Goal: Task Accomplishment & Management: Complete application form

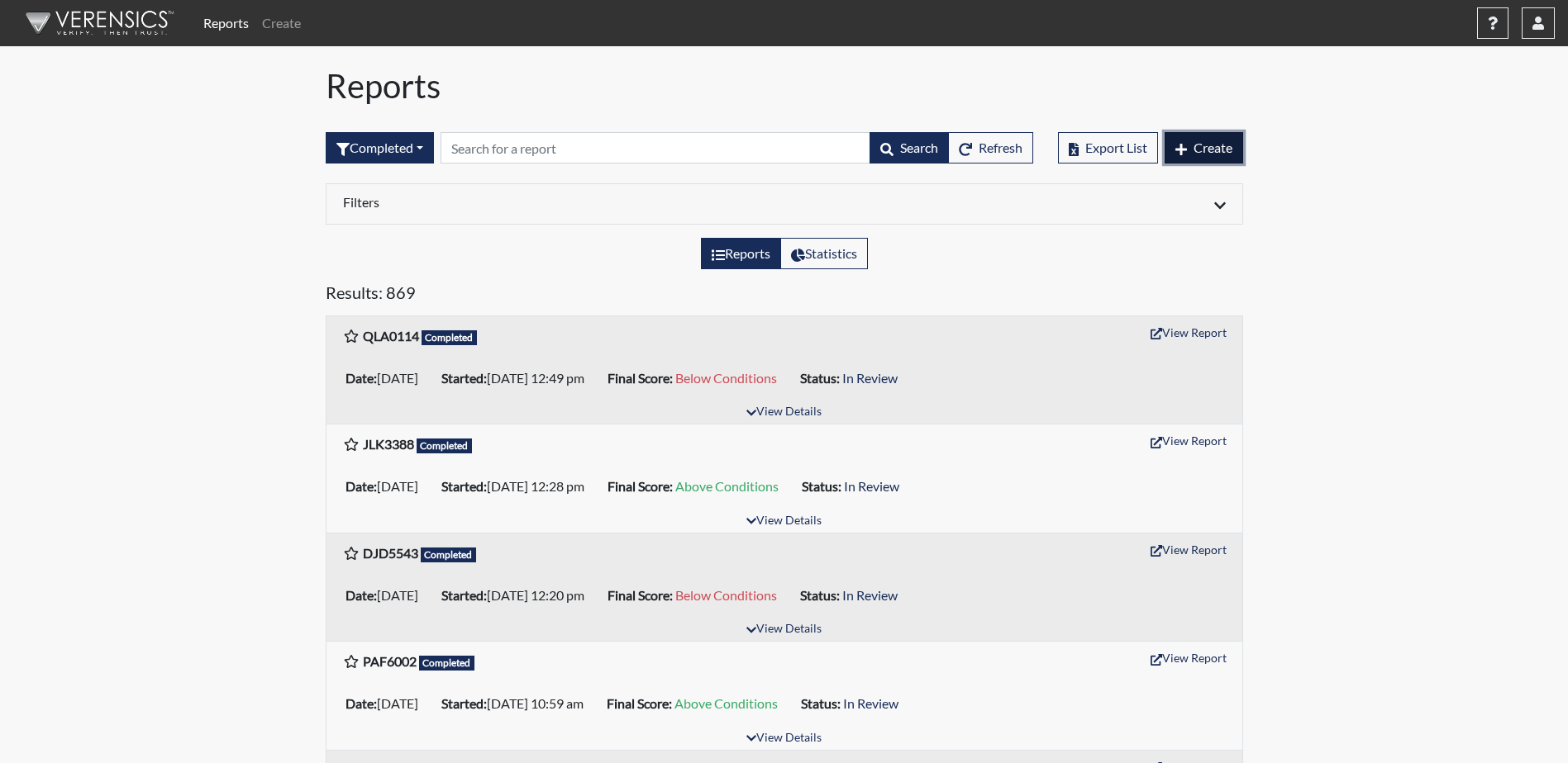
click at [1209, 153] on span "Create" at bounding box center [1213, 146] width 39 height 15
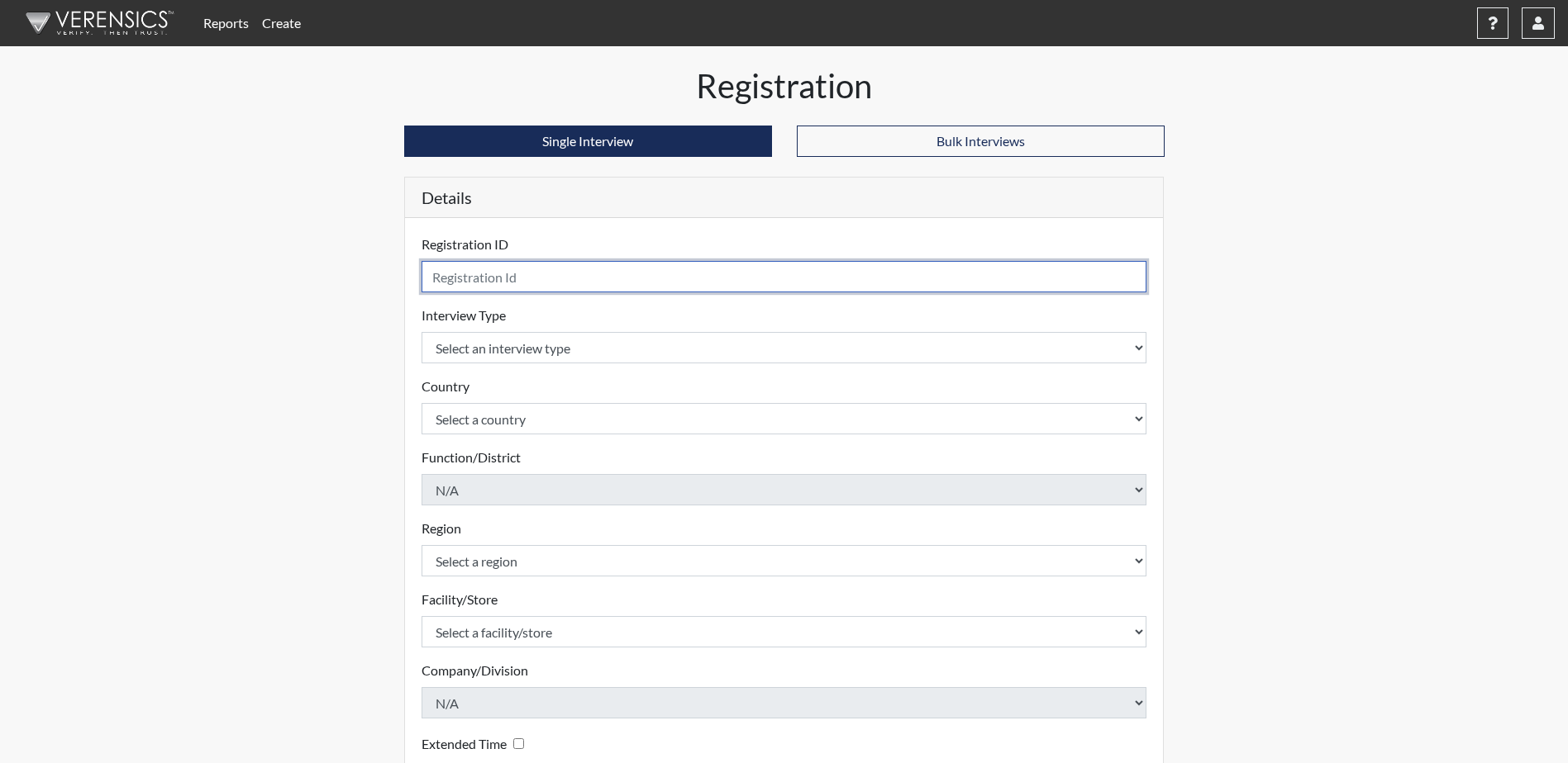
click at [597, 281] on input "text" at bounding box center [784, 277] width 725 height 32
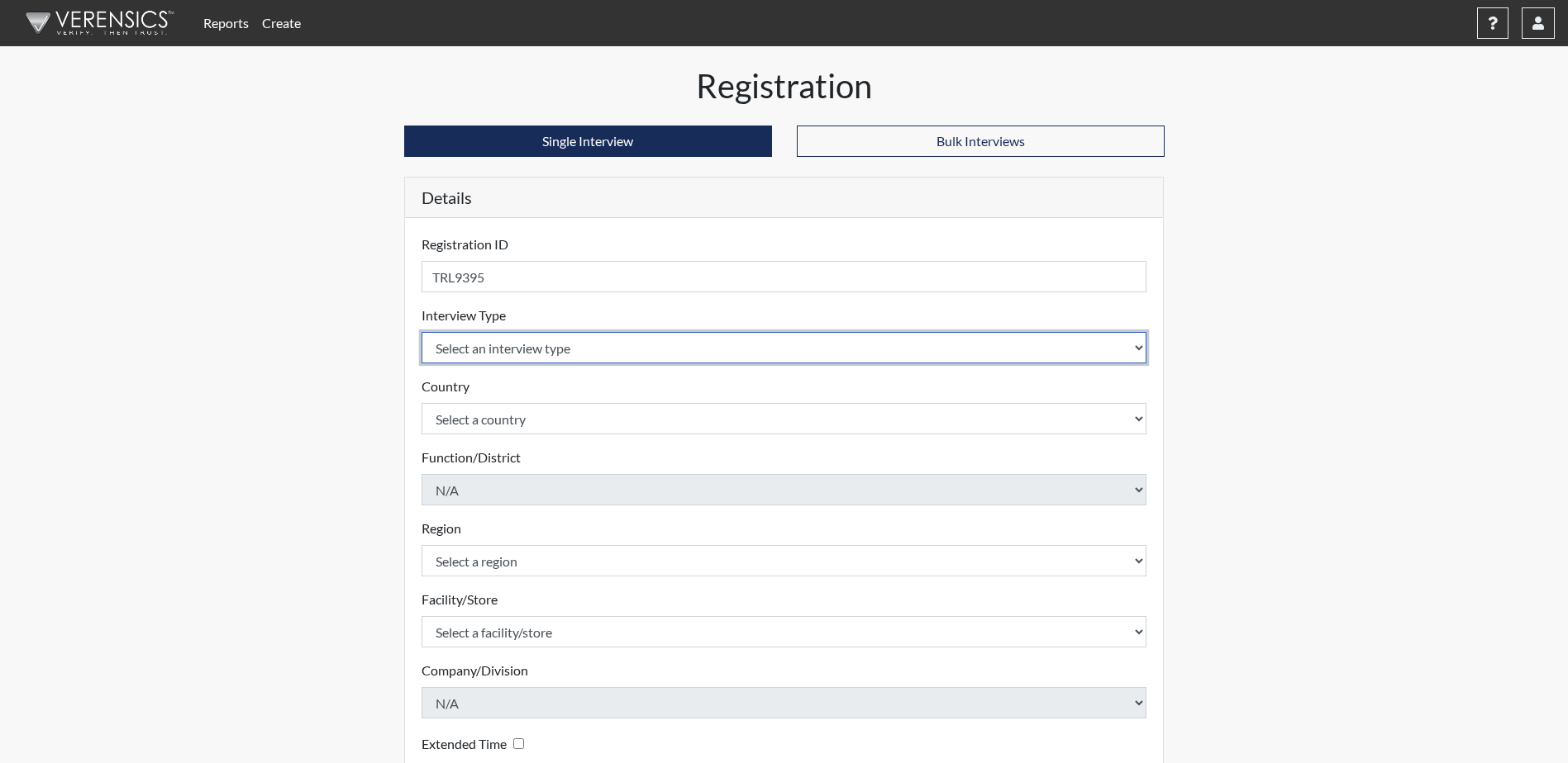
click at [685, 347] on select "Select an interview type Corrections Pre-Employment" at bounding box center [784, 347] width 725 height 32
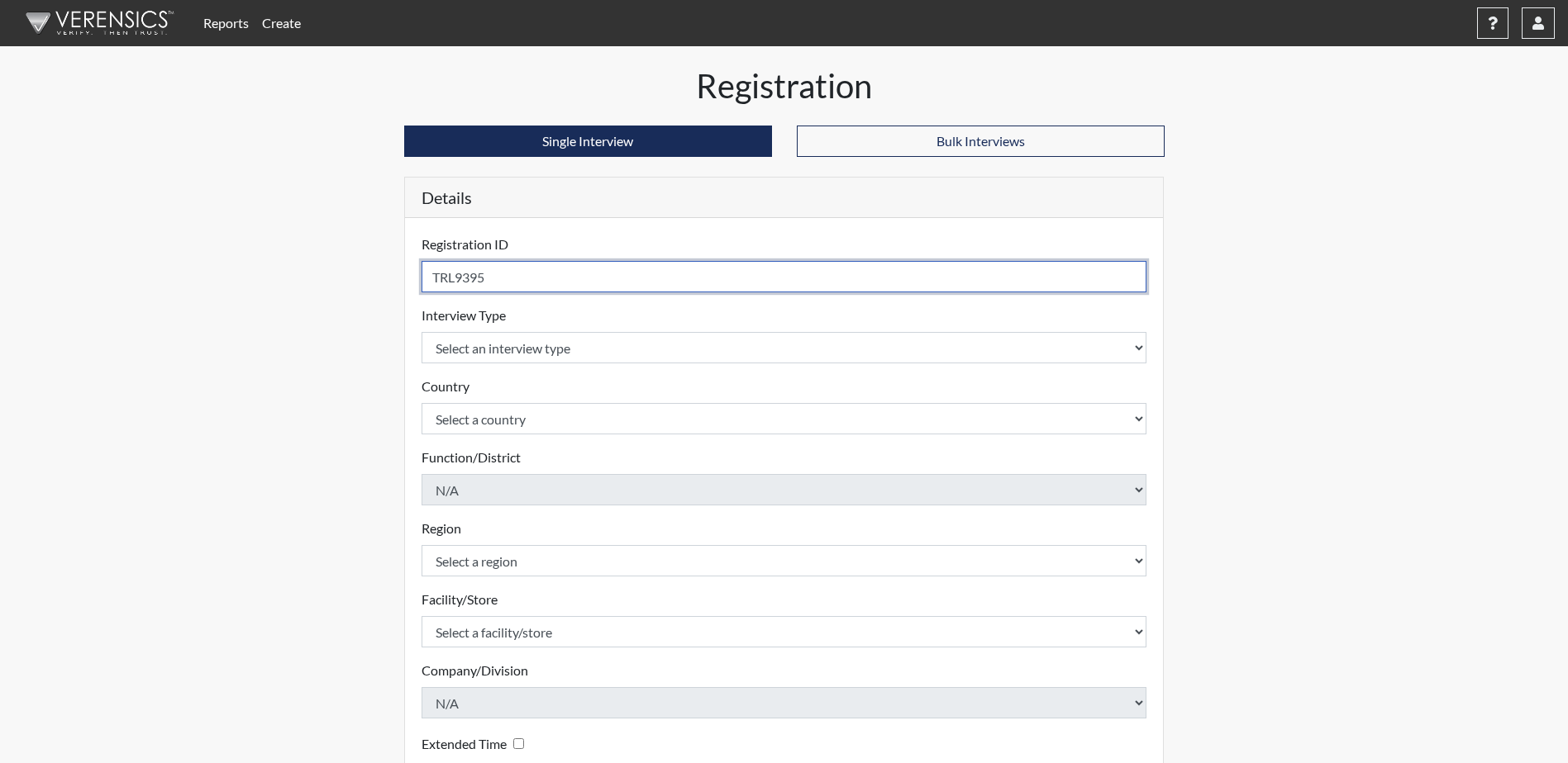
click at [453, 278] on input "TRL9395" at bounding box center [784, 277] width 725 height 32
type input "TLR9395"
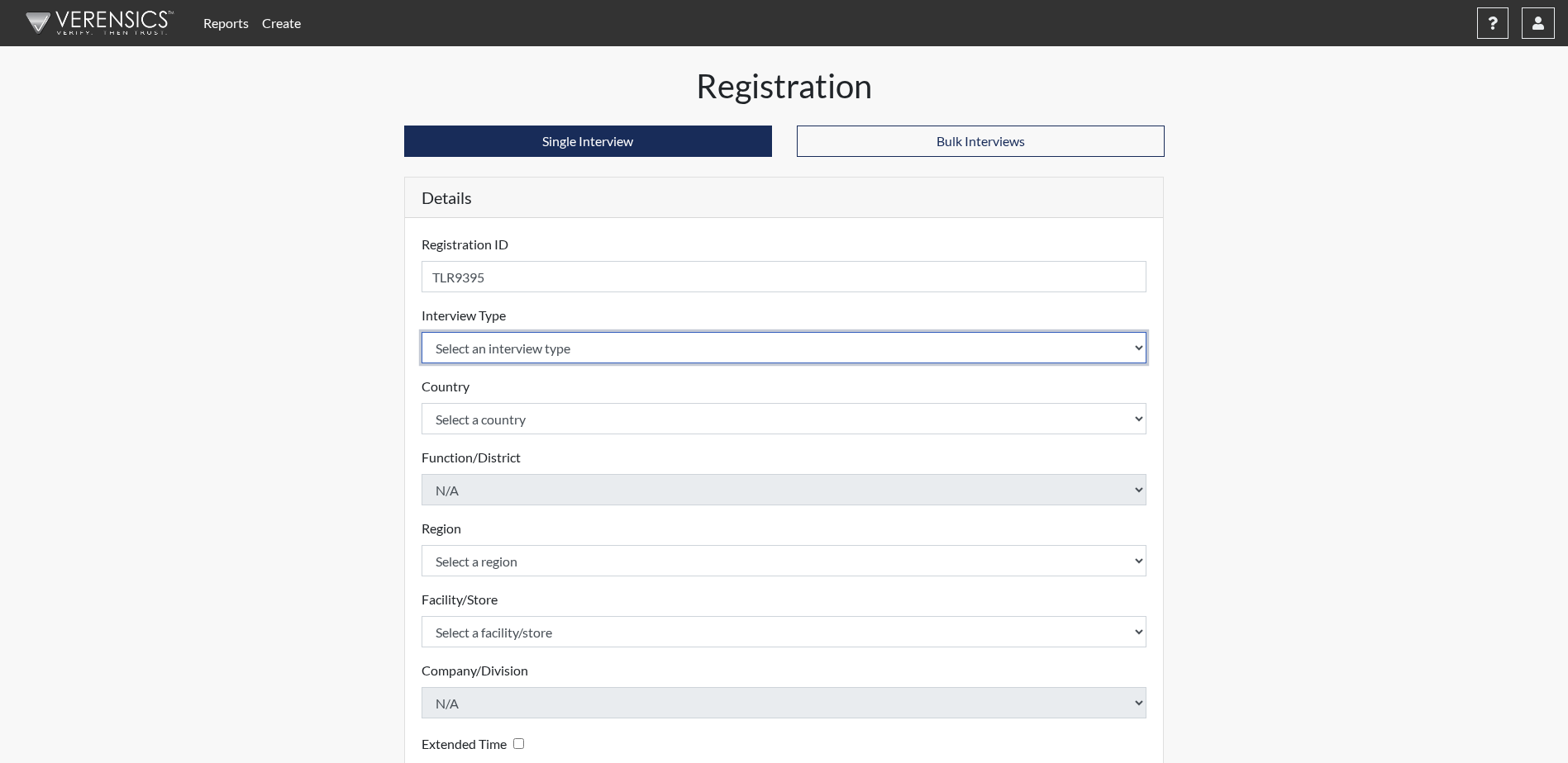
click at [689, 352] on select "Select an interview type Corrections Pre-Employment" at bounding box center [784, 347] width 725 height 32
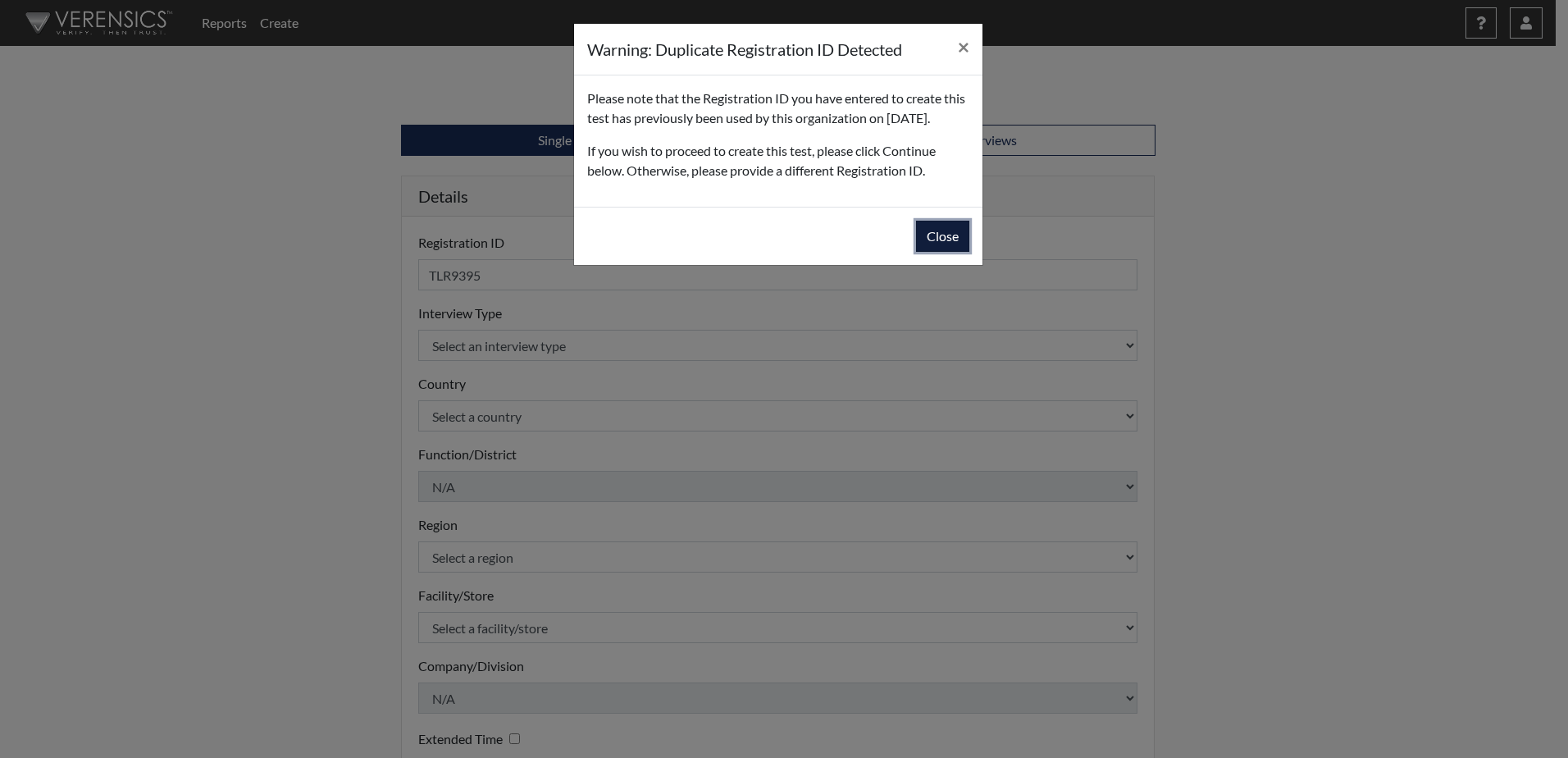
click at [940, 252] on button "Close" at bounding box center [942, 236] width 53 height 31
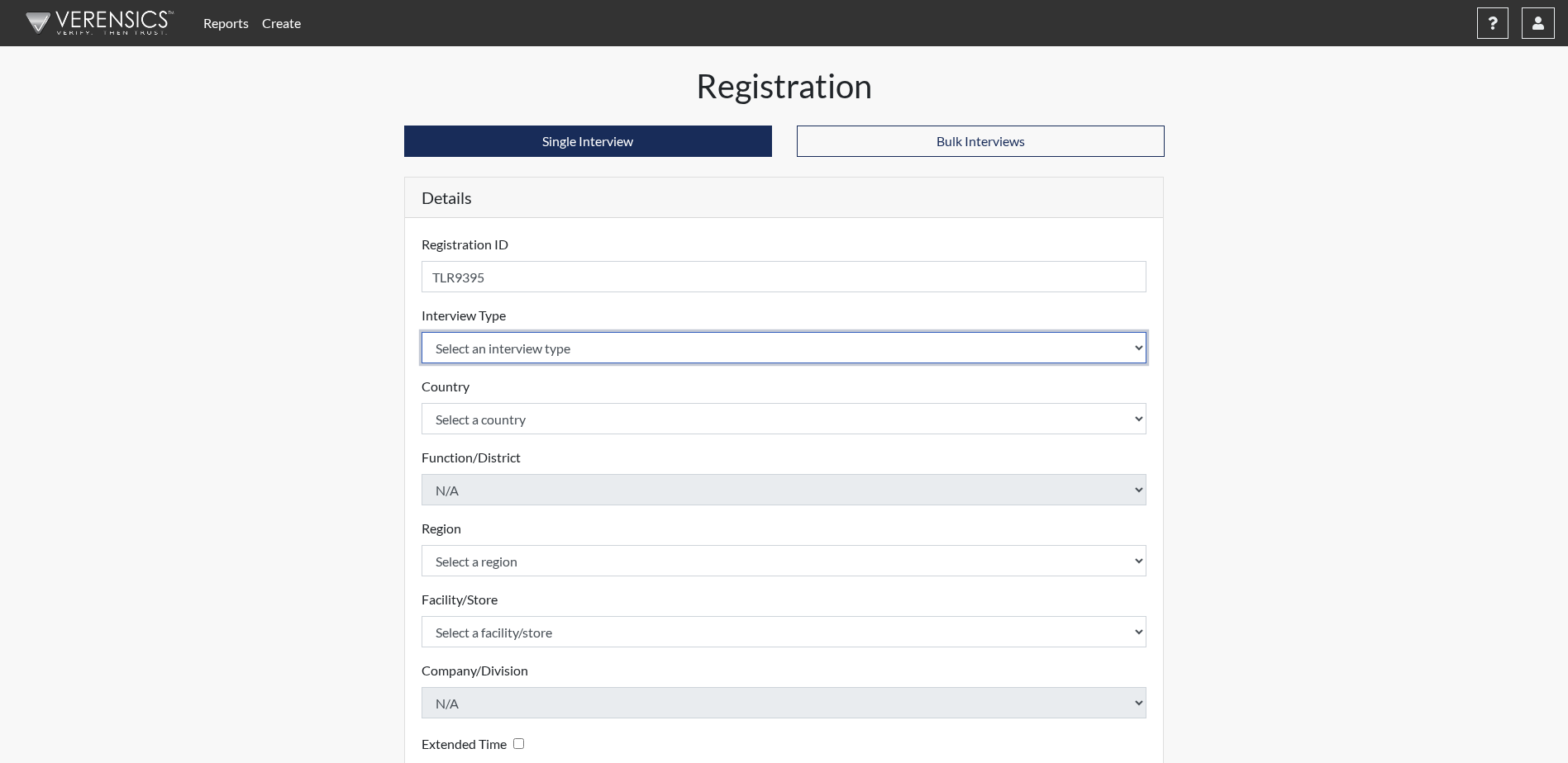
click at [637, 347] on select "Select an interview type Corrections Pre-Employment" at bounding box center [784, 347] width 725 height 32
select select "ff733e93-e1bf-11ea-9c9f-0eff0cf7eb8f"
click at [421, 332] on select "Select an interview type Corrections Pre-Employment" at bounding box center [784, 347] width 725 height 32
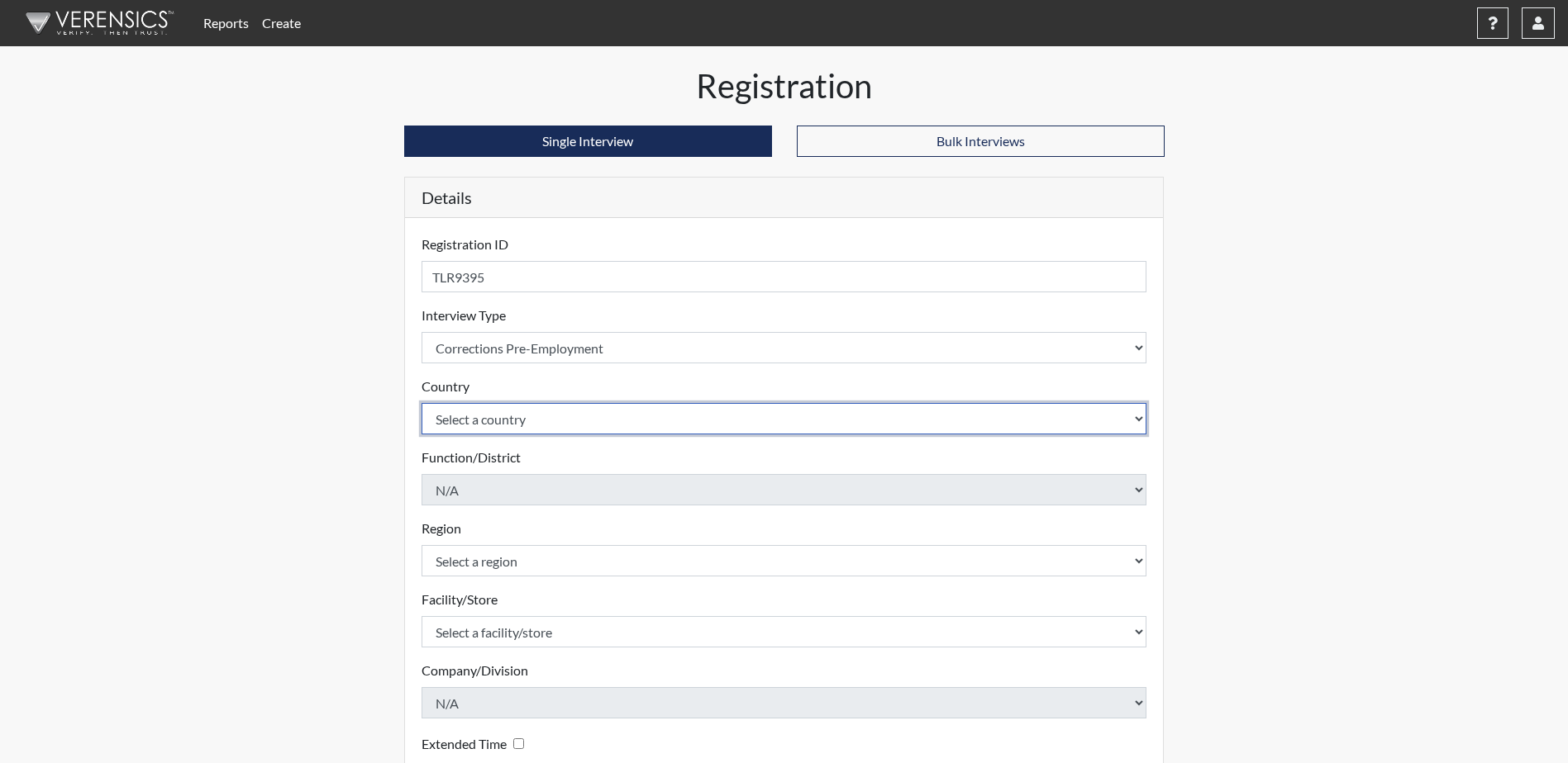
click at [638, 423] on select "Select a country [GEOGRAPHIC_DATA] [GEOGRAPHIC_DATA]" at bounding box center [784, 419] width 725 height 32
select select "united-states-of-[GEOGRAPHIC_DATA]"
click at [421, 403] on select "Select a country [GEOGRAPHIC_DATA] [GEOGRAPHIC_DATA]" at bounding box center [784, 419] width 725 height 32
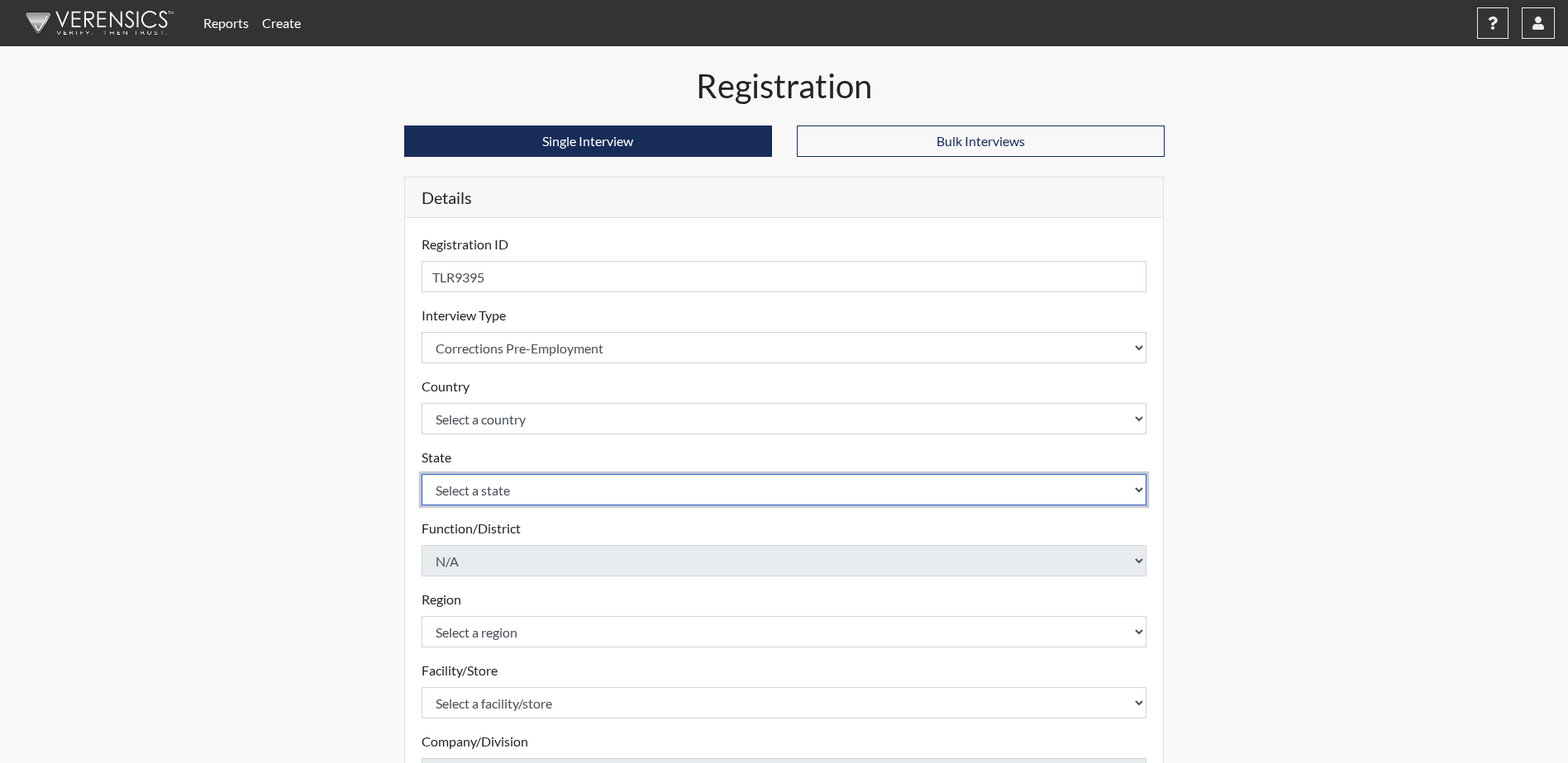
click at [628, 495] on select "Select a state [US_STATE] [US_STATE] [US_STATE] [US_STATE] [US_STATE] [US_STATE…" at bounding box center [784, 490] width 725 height 32
select select "GA"
click at [421, 475] on select "Select a state [US_STATE] [US_STATE] [US_STATE] [US_STATE] [US_STATE] [US_STATE…" at bounding box center [784, 490] width 725 height 32
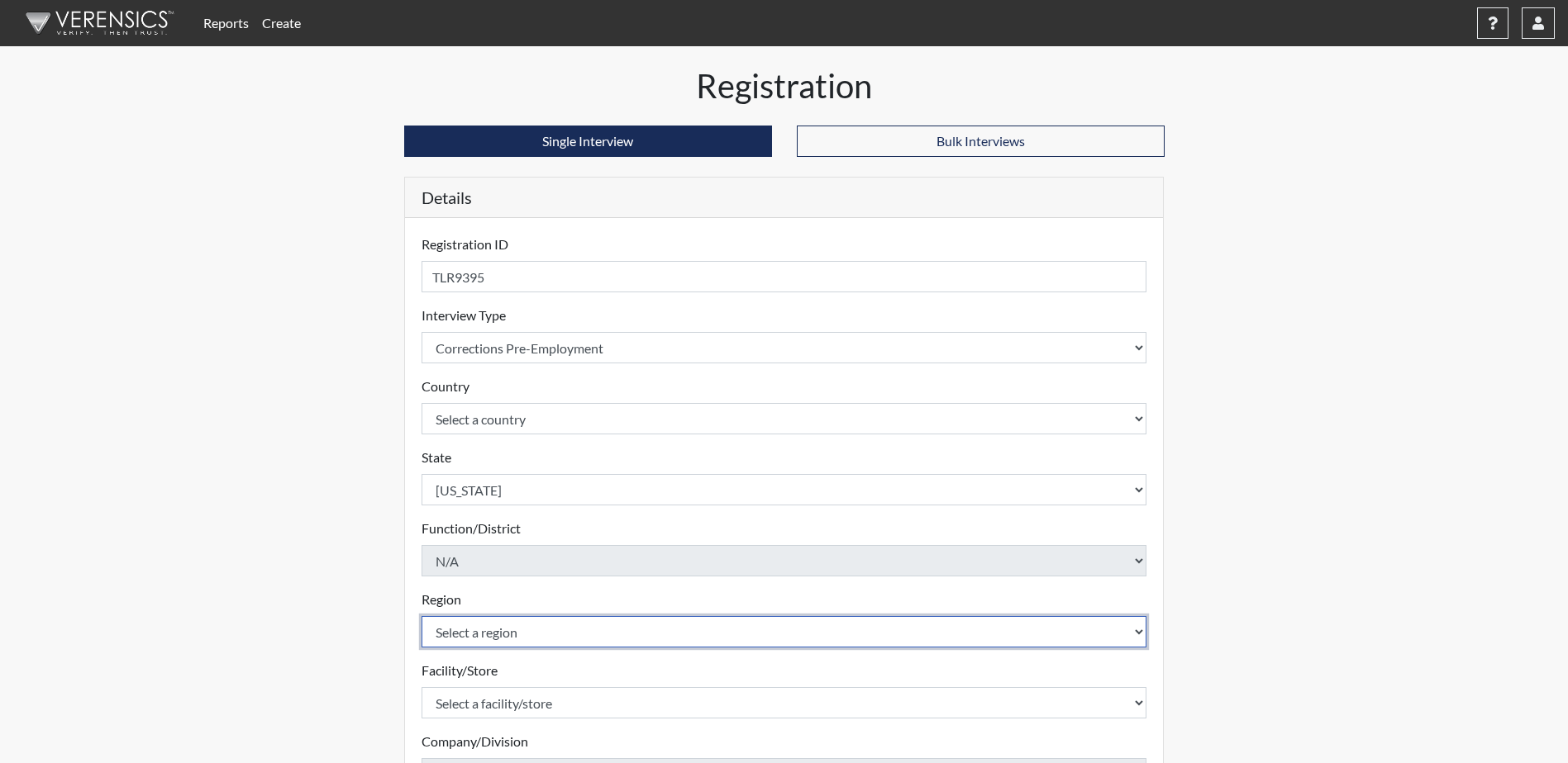
click at [662, 642] on select "Select a region [GEOGRAPHIC_DATA]" at bounding box center [784, 632] width 725 height 32
select select "51976826-f18e-4b67-8d3b-b0a0fa2f97ff"
click at [421, 617] on select "Select a region [GEOGRAPHIC_DATA]" at bounding box center [784, 632] width 725 height 32
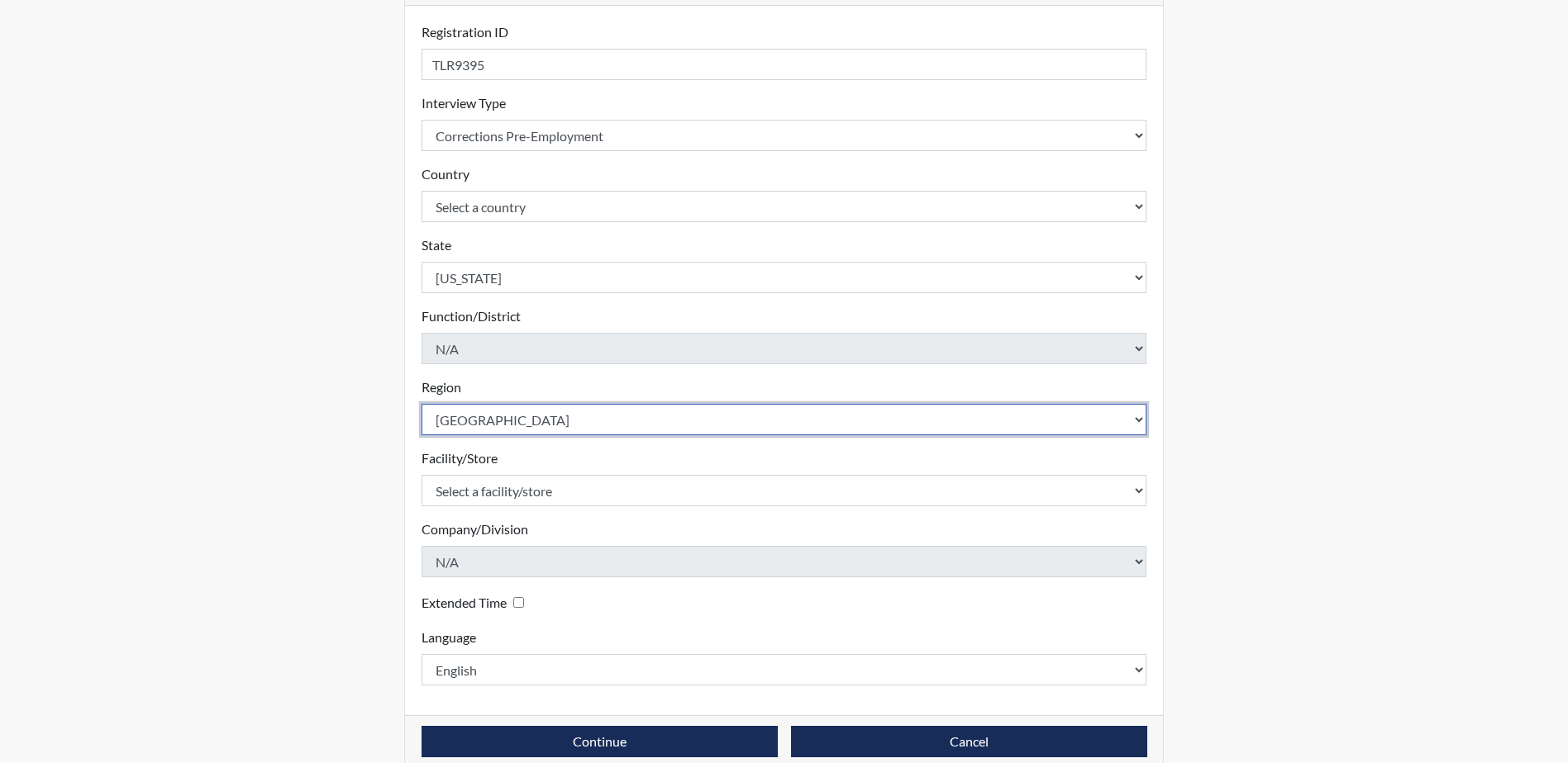
scroll to position [237, 0]
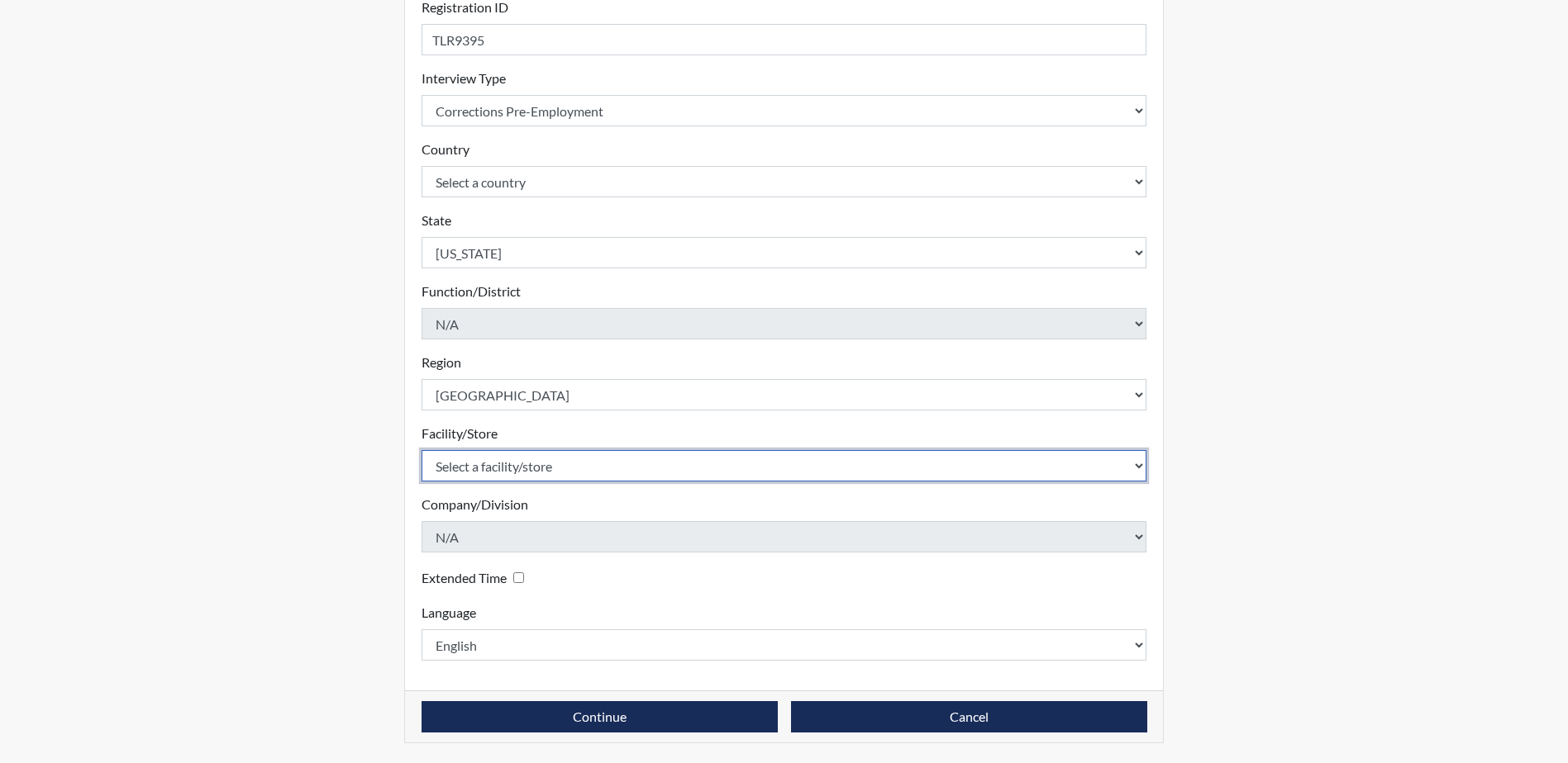
click at [704, 470] on select "Select a facility/store Valdosta SP Valdosta TC" at bounding box center [784, 466] width 725 height 32
select select "96ac6cf4-fbd2-4878-b4f5-77d924e0624a"
click at [421, 450] on select "Select a facility/store Valdosta SP Valdosta TC" at bounding box center [784, 466] width 725 height 32
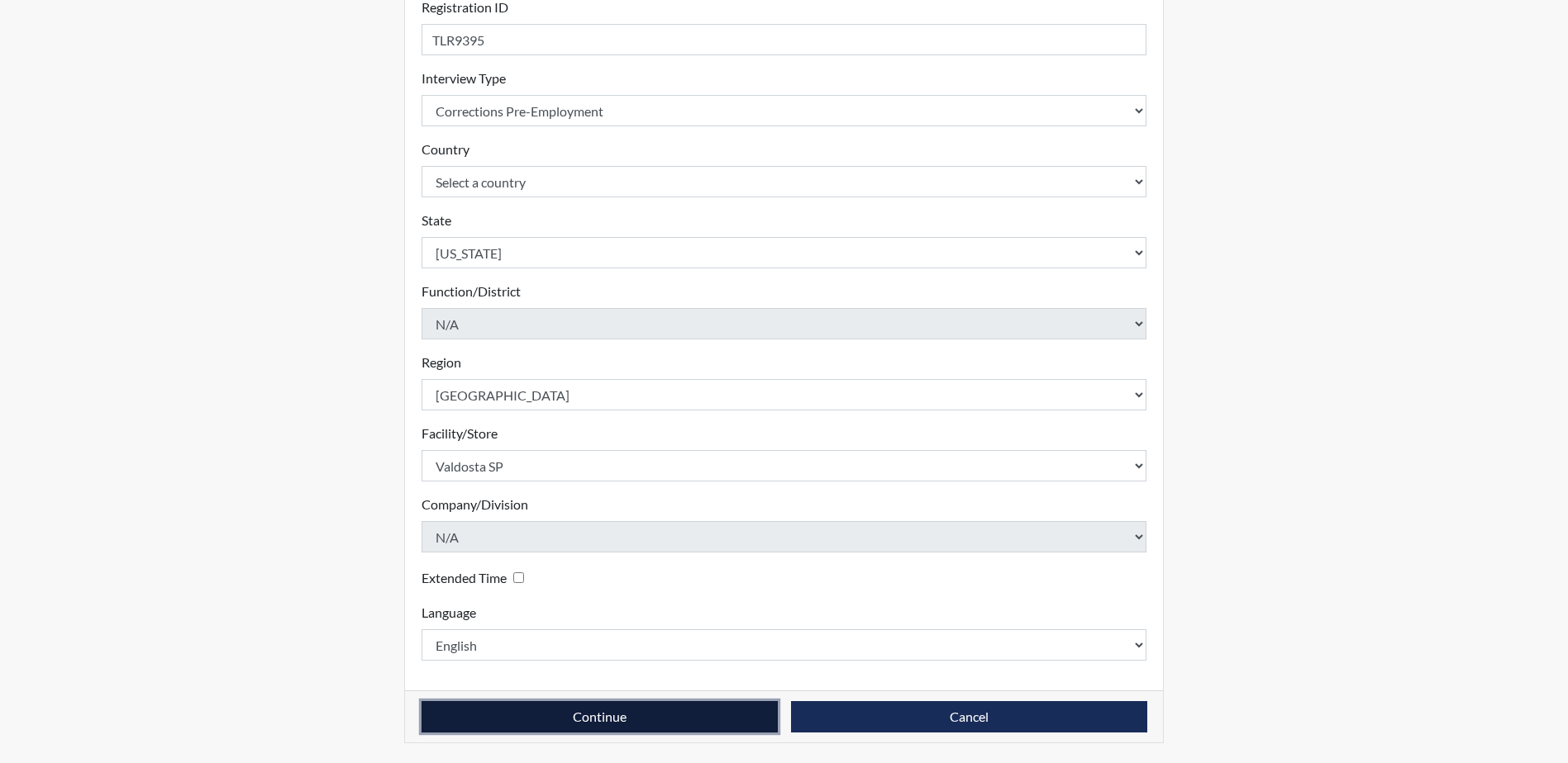
click at [704, 714] on button "Continue" at bounding box center [600, 717] width 356 height 32
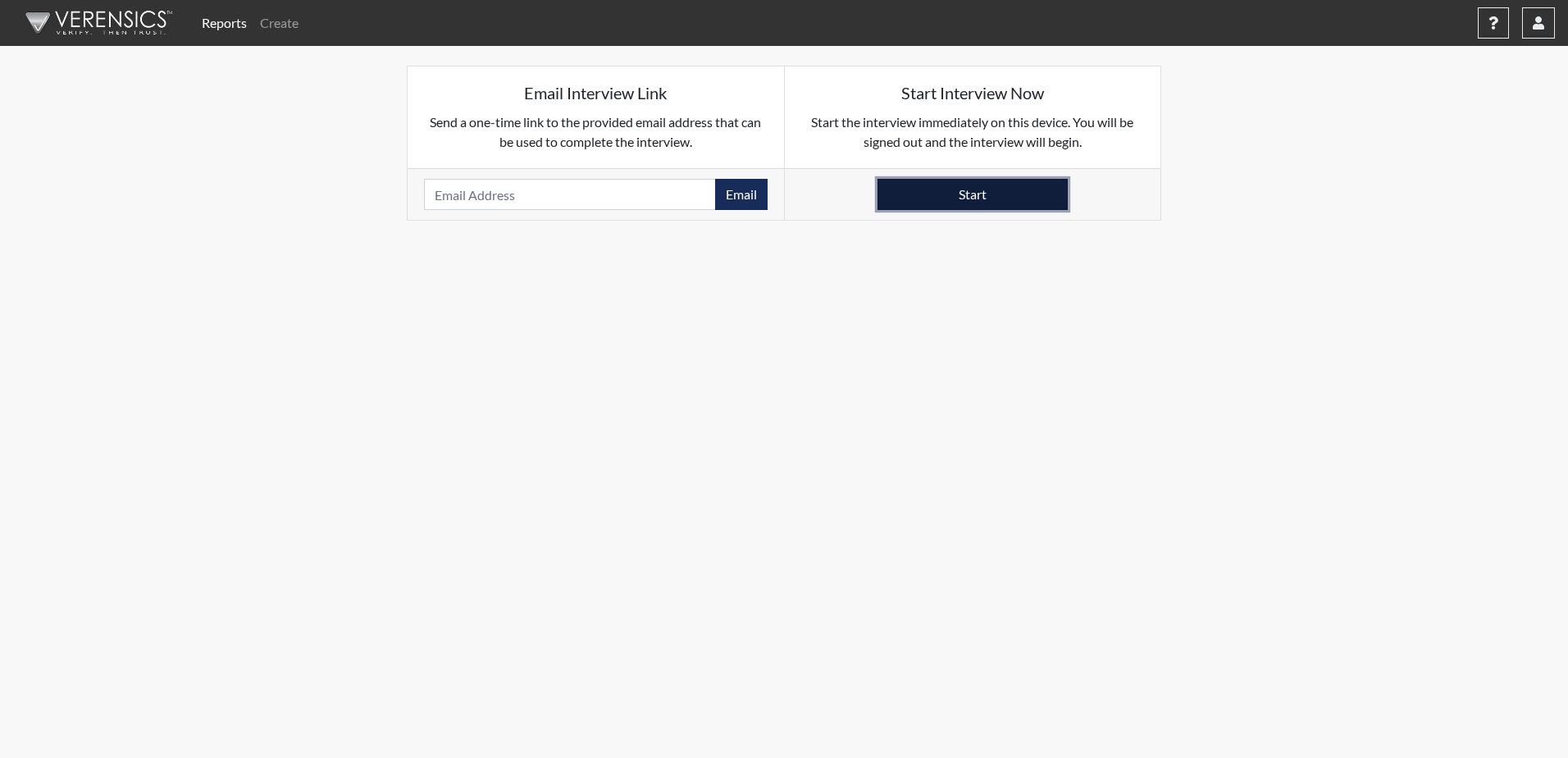
click at [997, 192] on button "Start" at bounding box center [973, 194] width 190 height 31
